Goal: Task Accomplishment & Management: Manage account settings

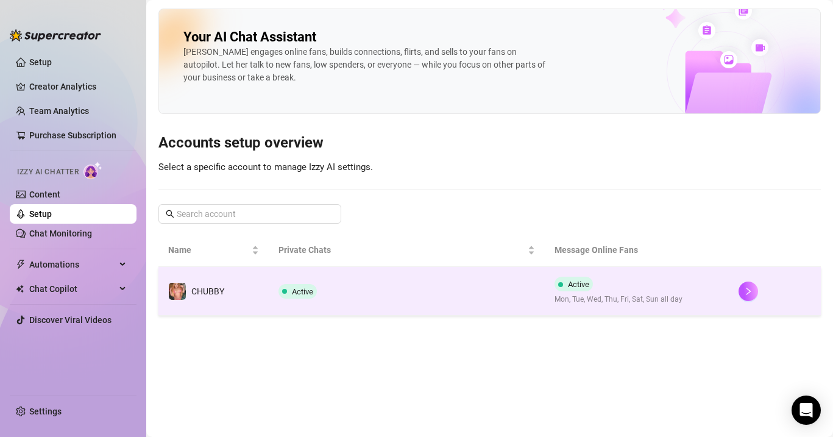
click at [359, 299] on td "Active" at bounding box center [407, 291] width 276 height 49
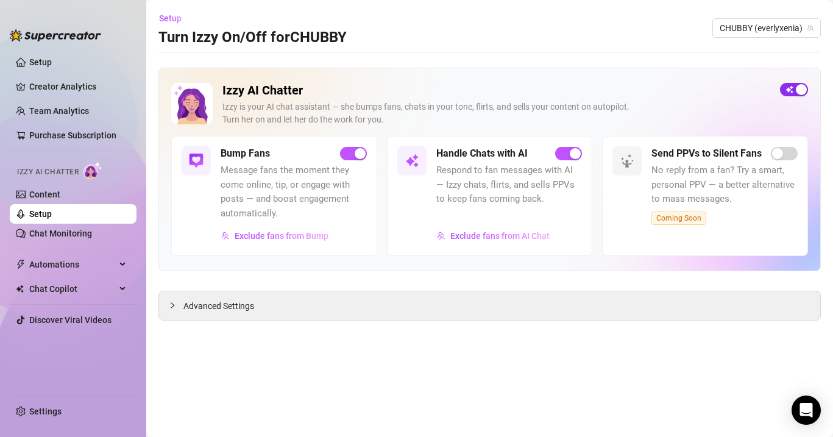
click at [794, 86] on button "button" at bounding box center [794, 89] width 28 height 13
click at [52, 214] on link "Setup" at bounding box center [40, 214] width 23 height 10
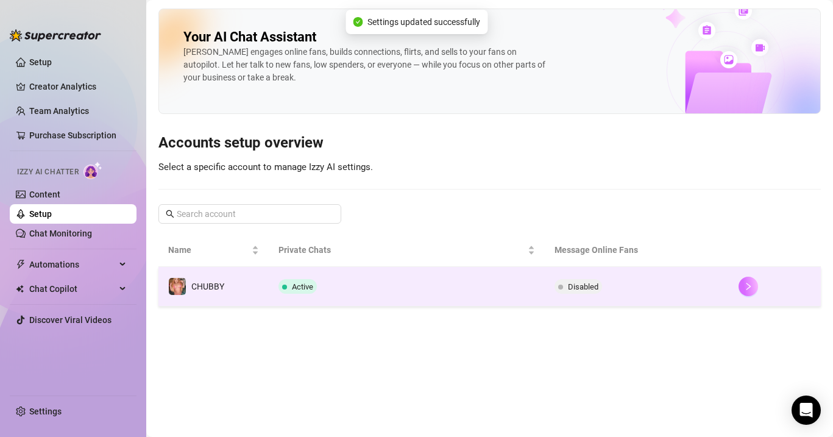
click at [742, 290] on button "button" at bounding box center [749, 287] width 20 height 20
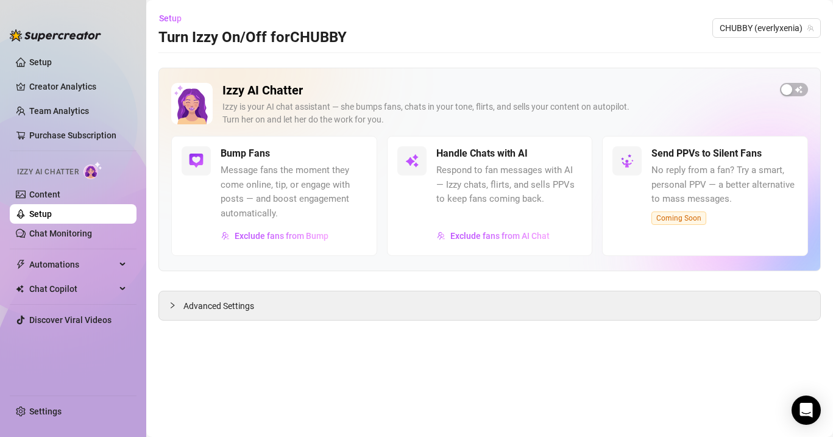
click at [52, 218] on link "Setup" at bounding box center [40, 214] width 23 height 10
